Goal: Task Accomplishment & Management: Manage account settings

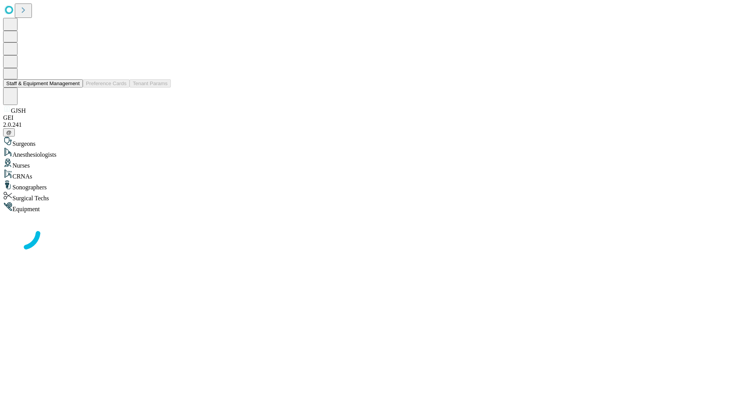
click at [74, 88] on button "Staff & Equipment Management" at bounding box center [43, 83] width 80 height 8
